Goal: Find specific page/section: Find specific page/section

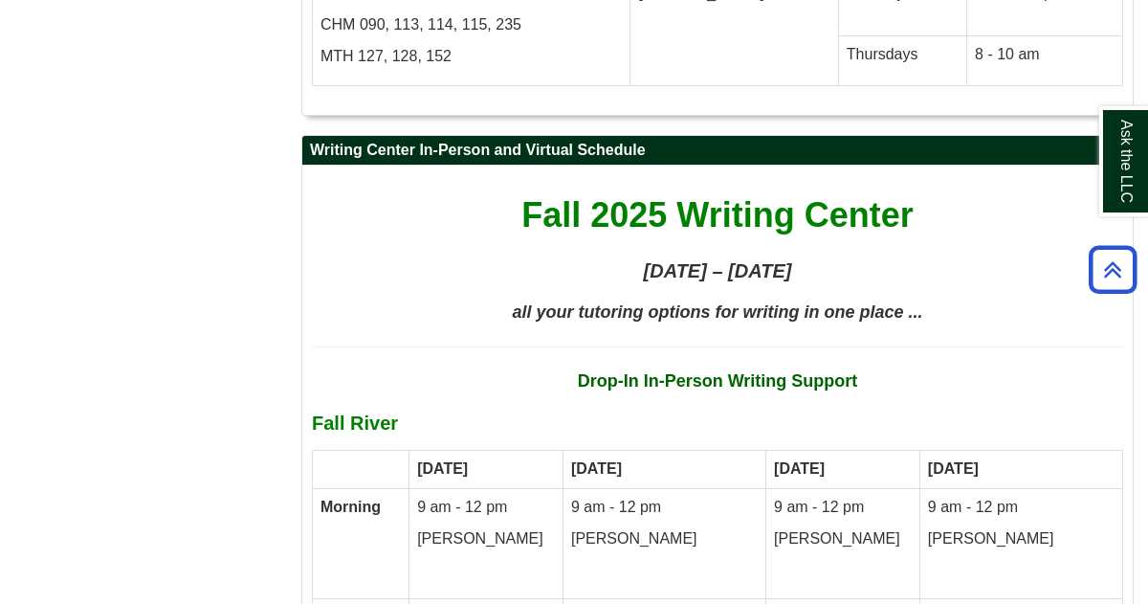
scroll to position [10218, 0]
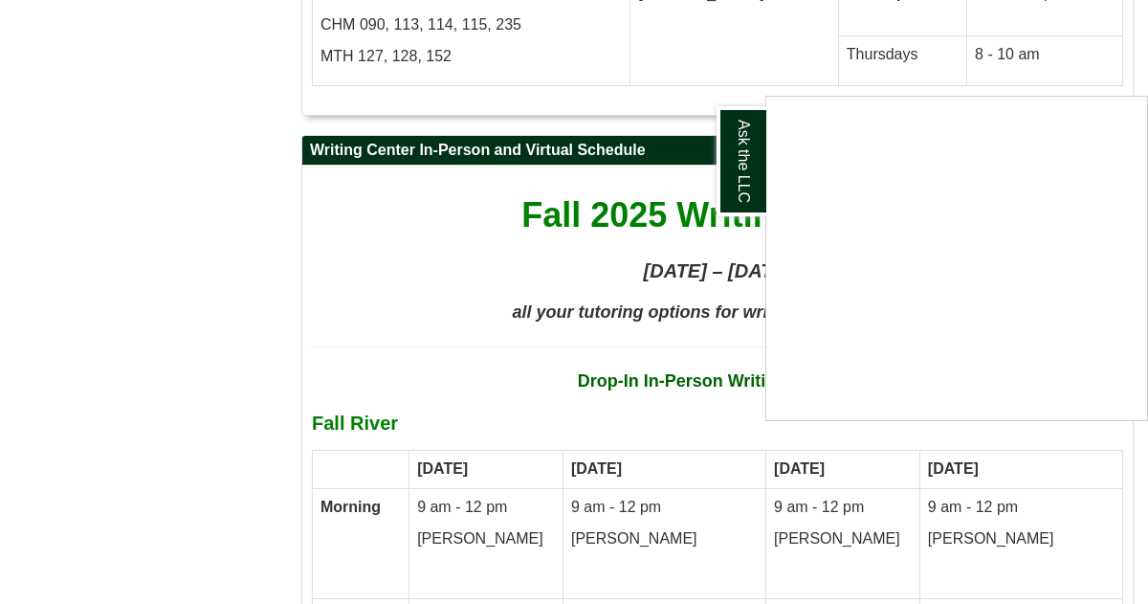
click at [384, 164] on div "Ask the LLC" at bounding box center [574, 302] width 1148 height 604
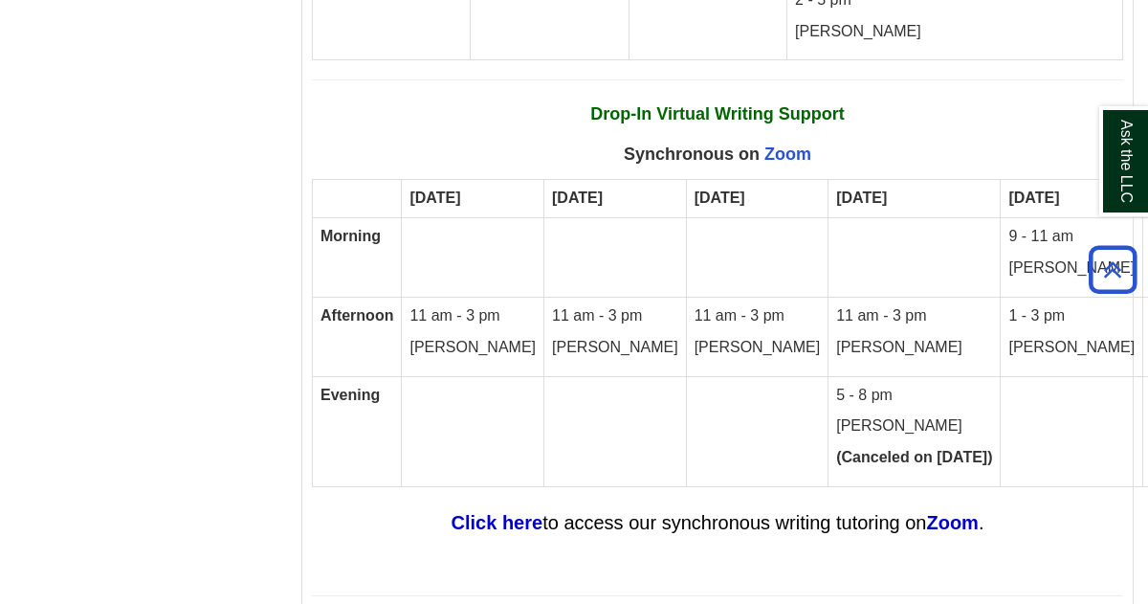
scroll to position [11724, 0]
click at [517, 513] on strong "Click here" at bounding box center [498, 523] width 92 height 21
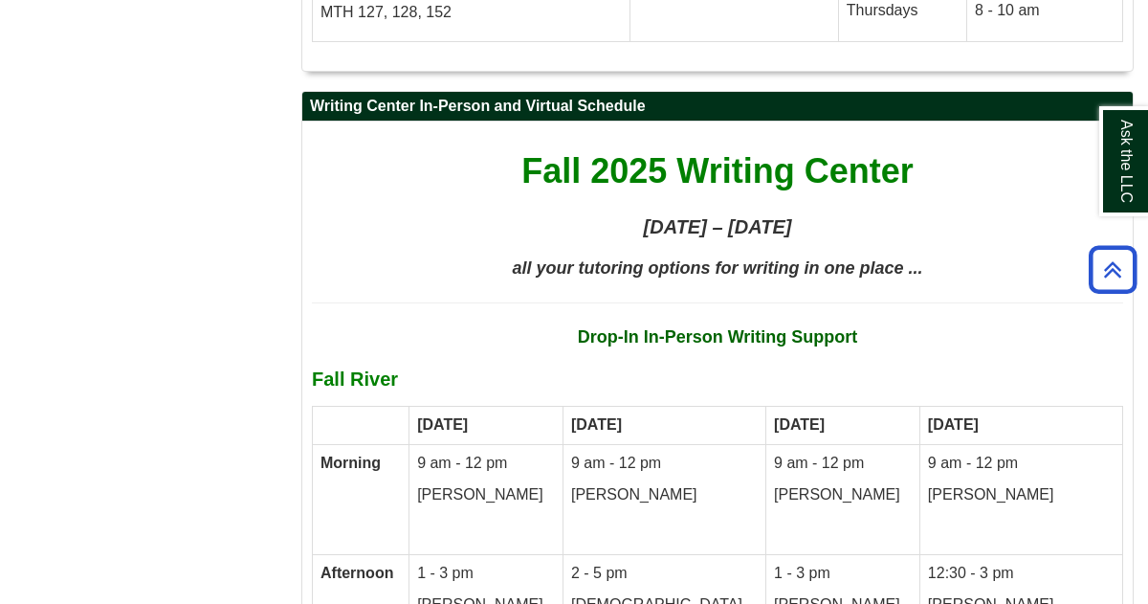
scroll to position [10257, 0]
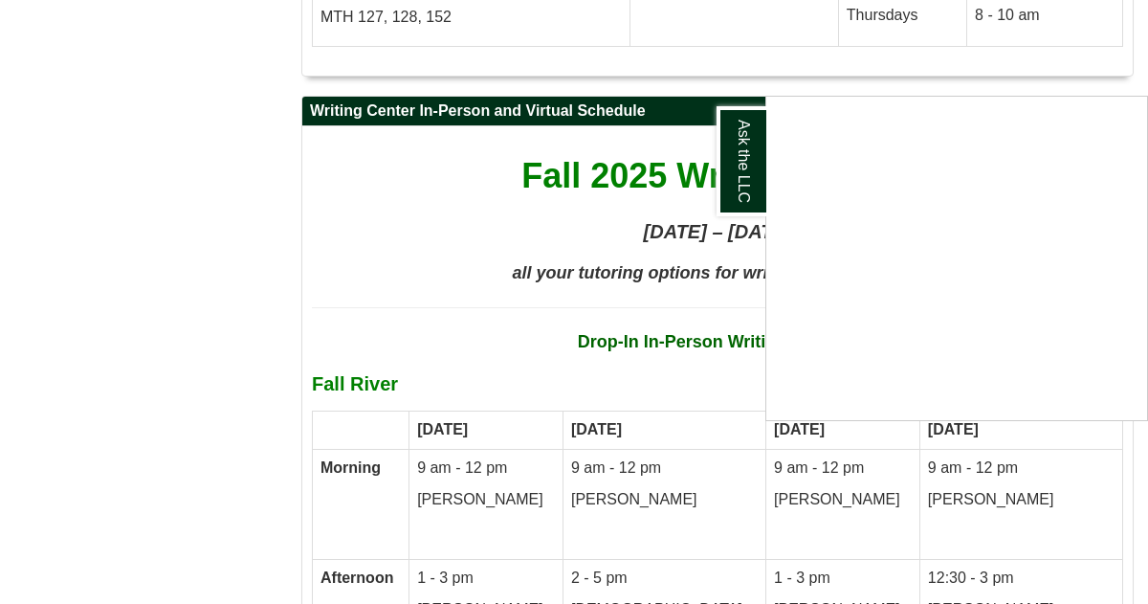
click at [372, 166] on div "Ask the LLC" at bounding box center [574, 302] width 1148 height 604
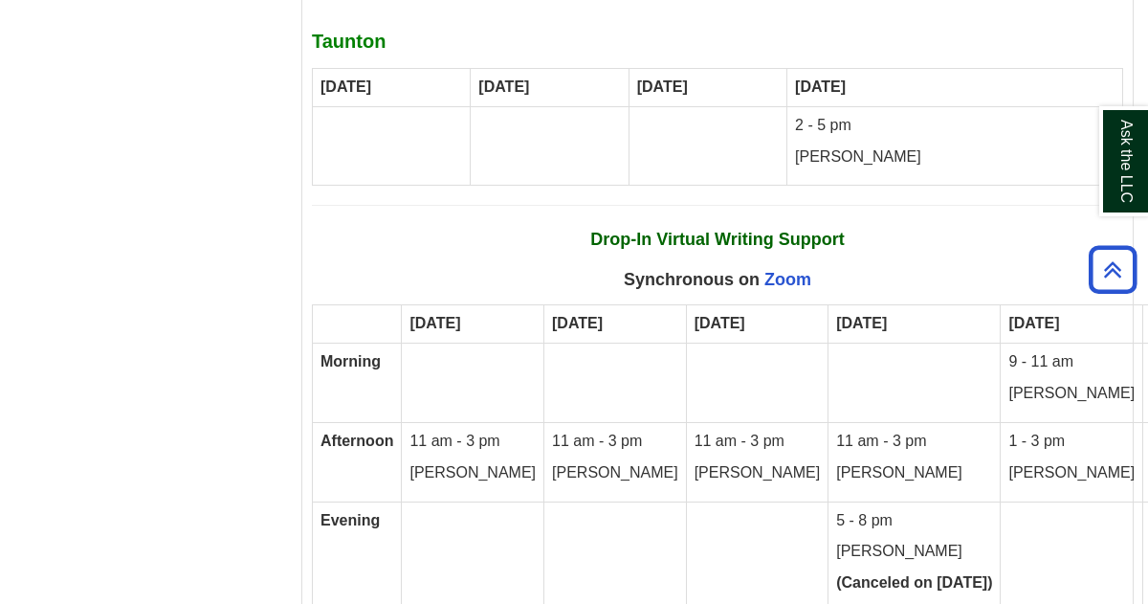
scroll to position [11611, 0]
